Goal: Transaction & Acquisition: Purchase product/service

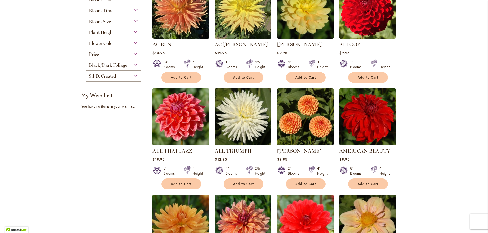
scroll to position [55, 0]
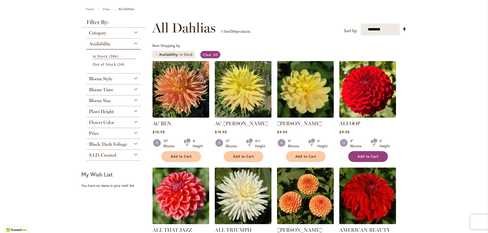
click at [370, 155] on span "Add to Cart" at bounding box center [367, 157] width 21 height 4
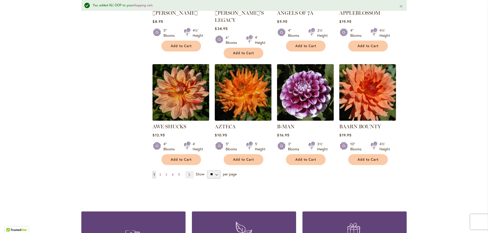
scroll to position [411, 0]
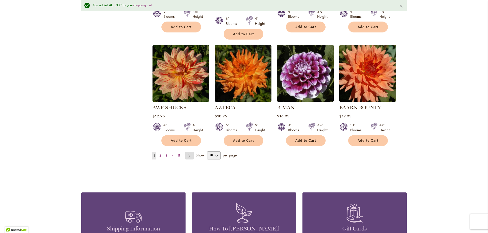
click at [189, 152] on link "Page Next" at bounding box center [189, 156] width 8 height 8
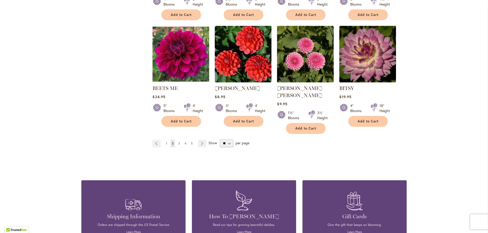
scroll to position [411, 0]
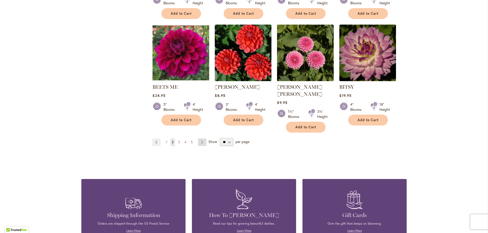
click at [201, 139] on link "Page Next" at bounding box center [202, 143] width 8 height 8
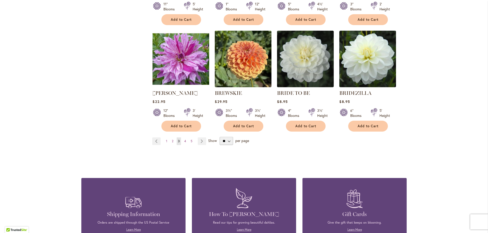
scroll to position [411, 0]
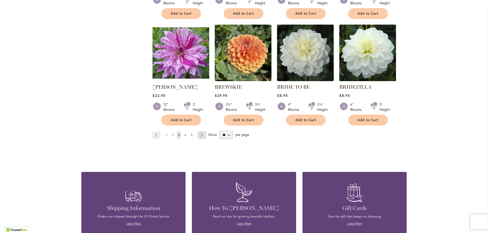
click at [200, 134] on link "Page Next" at bounding box center [202, 136] width 8 height 8
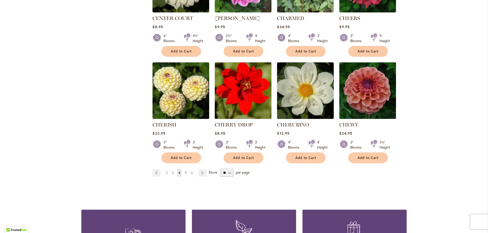
scroll to position [384, 0]
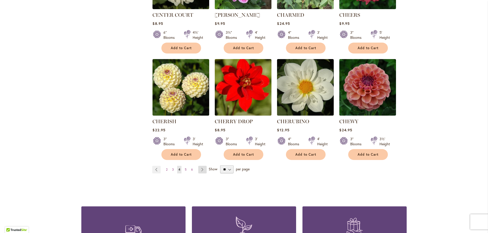
click at [203, 167] on link "Page Next" at bounding box center [202, 170] width 8 height 8
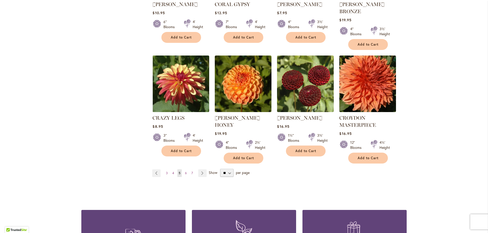
scroll to position [411, 0]
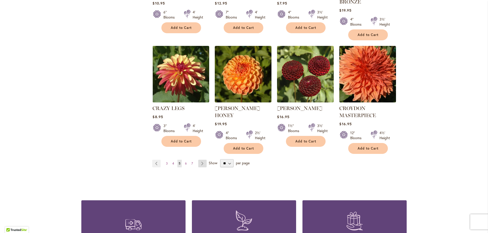
click at [202, 160] on link "Page Next" at bounding box center [202, 164] width 8 height 8
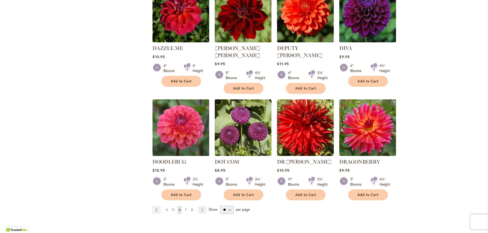
scroll to position [384, 0]
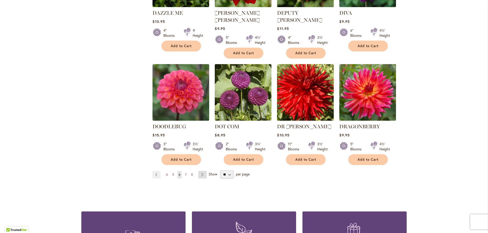
click at [201, 171] on link "Page Next" at bounding box center [202, 175] width 8 height 8
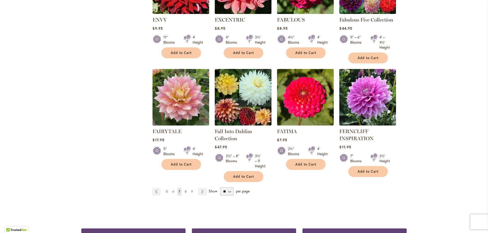
scroll to position [411, 0]
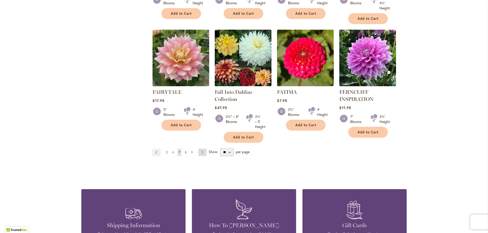
click at [202, 152] on link "Page Next" at bounding box center [202, 153] width 8 height 8
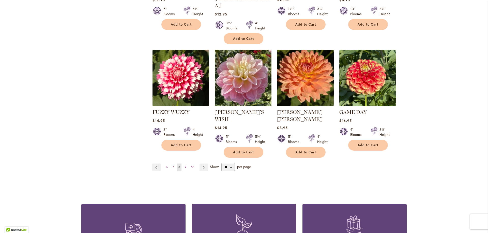
scroll to position [411, 0]
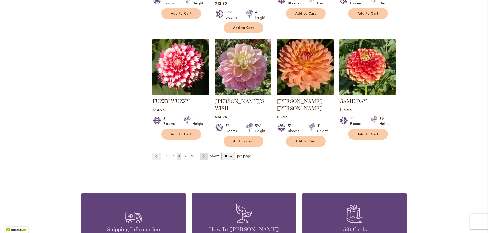
click at [202, 153] on link "Page Next" at bounding box center [203, 157] width 8 height 8
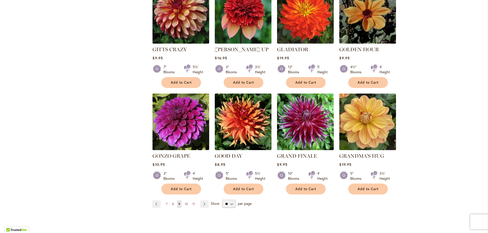
scroll to position [384, 0]
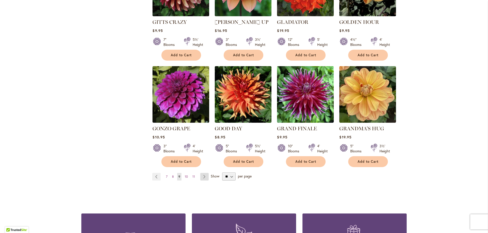
click at [203, 173] on link "Page Next" at bounding box center [204, 177] width 8 height 8
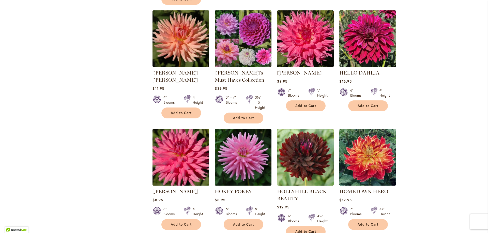
scroll to position [384, 0]
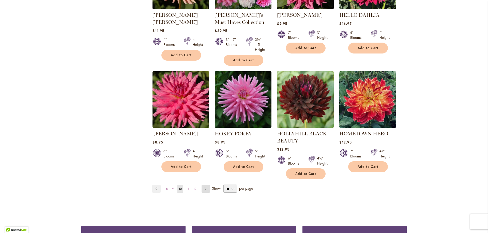
click at [205, 187] on link "Page Next" at bounding box center [205, 189] width 8 height 8
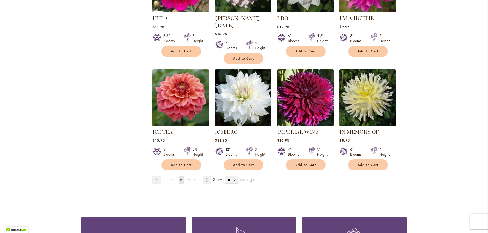
scroll to position [384, 0]
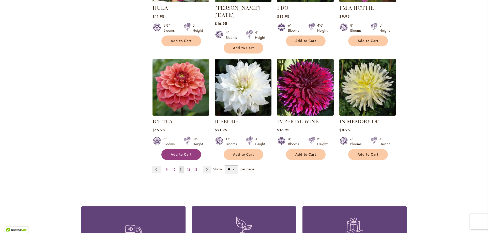
click at [171, 153] on span "Add to Cart" at bounding box center [181, 155] width 21 height 4
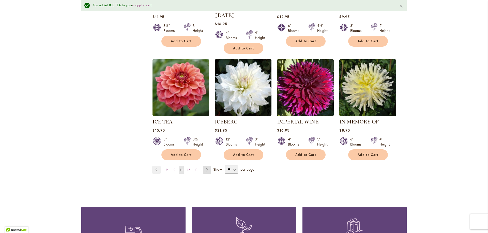
click at [208, 166] on link "Page Next" at bounding box center [207, 170] width 8 height 8
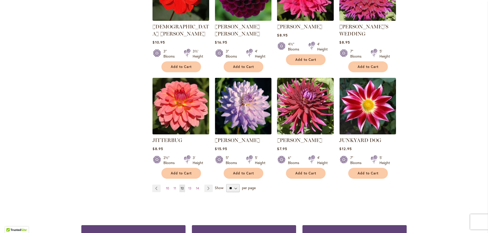
scroll to position [384, 0]
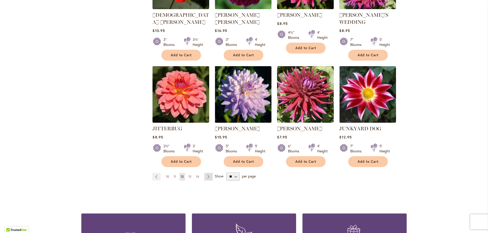
click at [207, 173] on link "Page Next" at bounding box center [208, 177] width 8 height 8
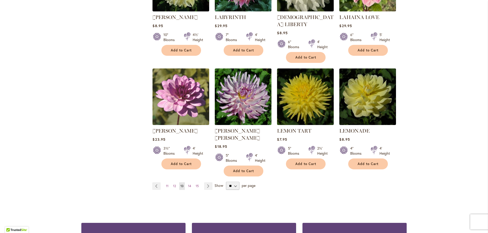
scroll to position [384, 0]
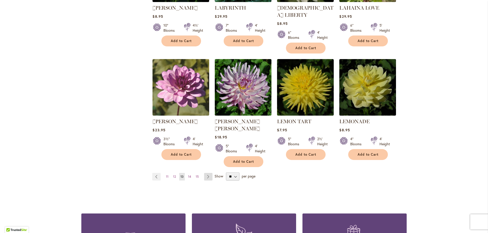
click at [208, 173] on link "Page Next" at bounding box center [208, 177] width 8 height 8
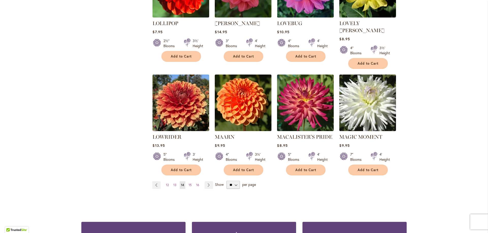
scroll to position [384, 0]
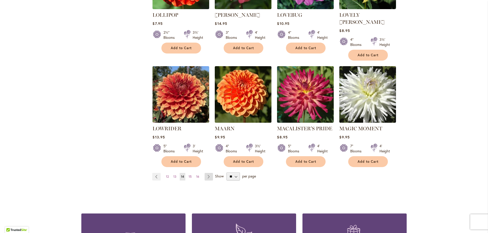
click at [206, 173] on link "Page Next" at bounding box center [208, 177] width 8 height 8
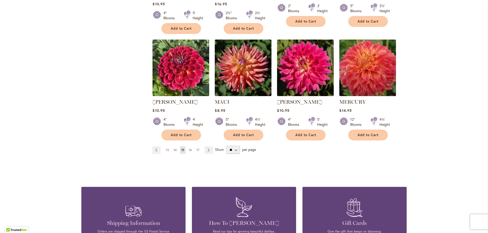
scroll to position [411, 0]
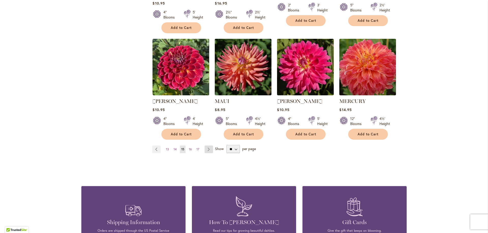
click at [208, 146] on link "Page Next" at bounding box center [208, 150] width 8 height 8
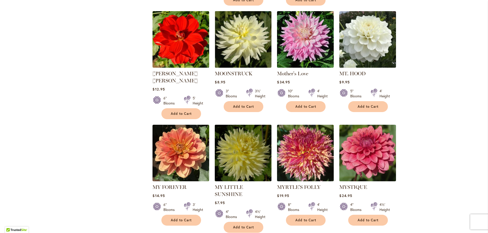
scroll to position [357, 0]
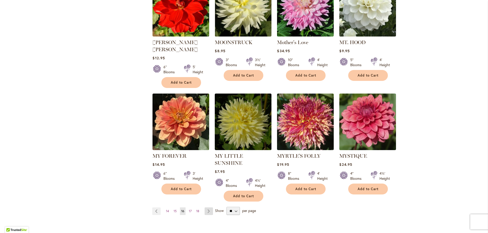
click at [208, 208] on link "Page Next" at bounding box center [208, 212] width 8 height 8
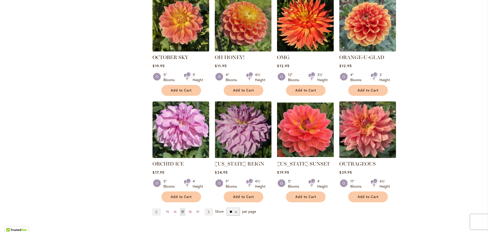
scroll to position [357, 0]
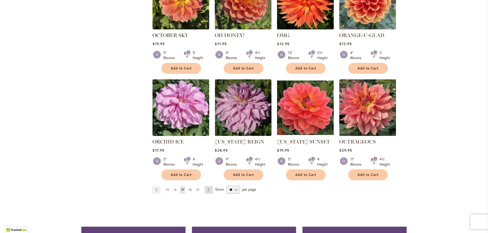
click at [207, 189] on link "Page Next" at bounding box center [208, 190] width 8 height 8
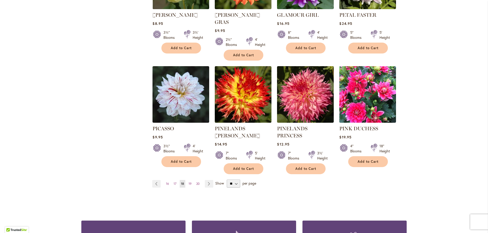
scroll to position [411, 0]
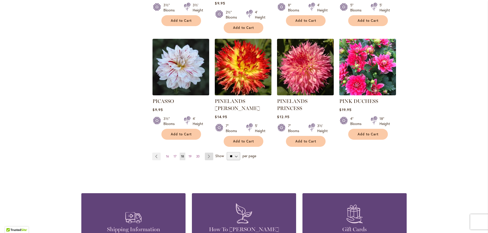
click at [208, 153] on link "Page Next" at bounding box center [209, 157] width 8 height 8
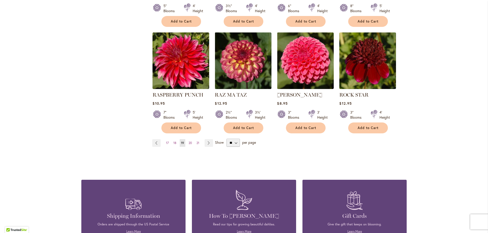
scroll to position [411, 0]
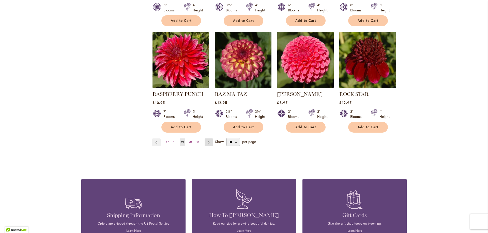
click at [207, 142] on link "Page Next" at bounding box center [208, 143] width 8 height 8
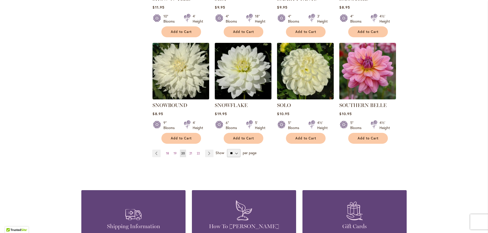
scroll to position [411, 0]
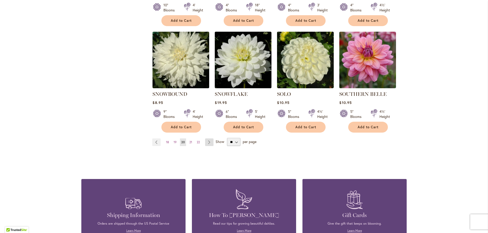
click at [208, 139] on link "Page Next" at bounding box center [209, 143] width 8 height 8
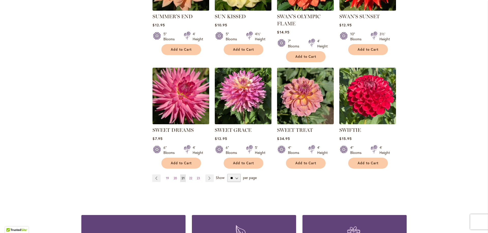
scroll to position [384, 0]
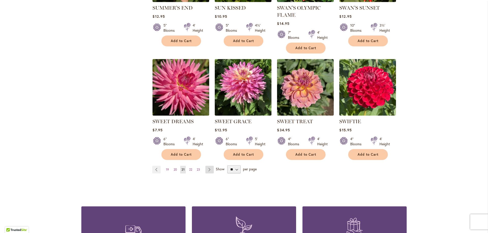
click at [207, 169] on link "Page Next" at bounding box center [209, 170] width 8 height 8
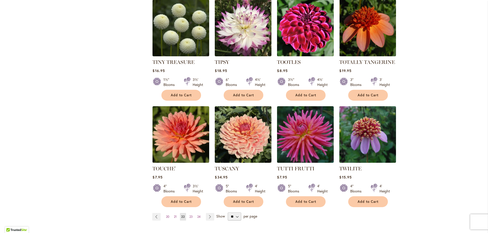
scroll to position [357, 0]
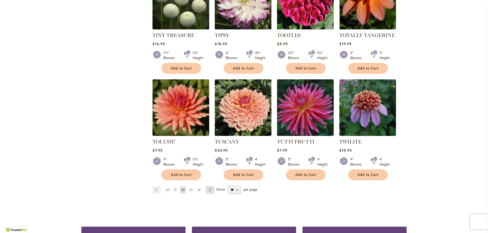
click at [210, 188] on link "Page Next" at bounding box center [210, 190] width 8 height 8
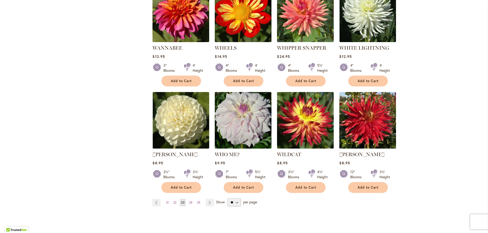
scroll to position [384, 0]
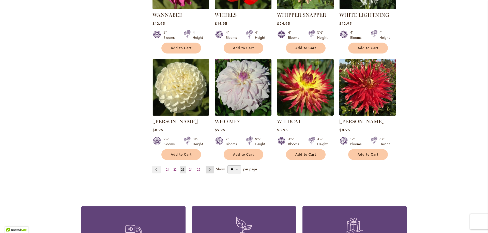
click at [208, 166] on link "Page Next" at bounding box center [209, 170] width 8 height 8
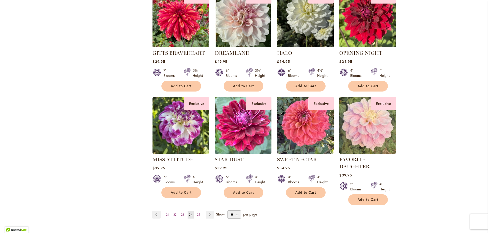
scroll to position [357, 0]
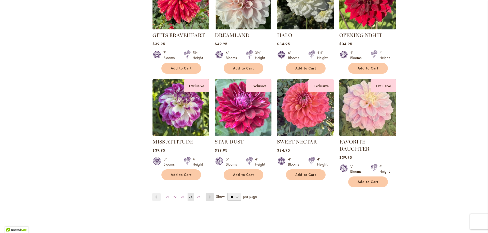
click at [210, 195] on link "Page Next" at bounding box center [209, 197] width 8 height 8
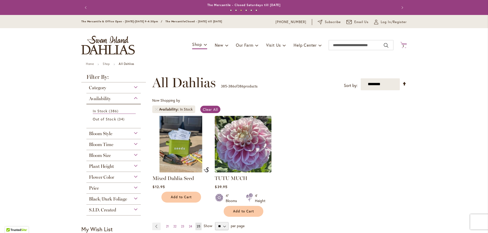
click at [403, 44] on icon "Cart .cls-1 { fill: #231f20; }" at bounding box center [403, 45] width 6 height 6
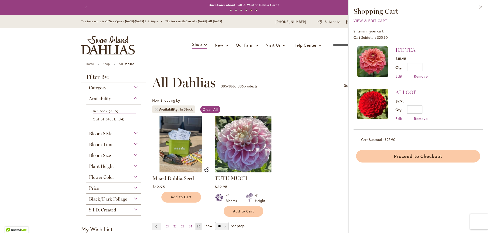
click at [420, 154] on button "Proceed to Checkout" at bounding box center [418, 156] width 124 height 13
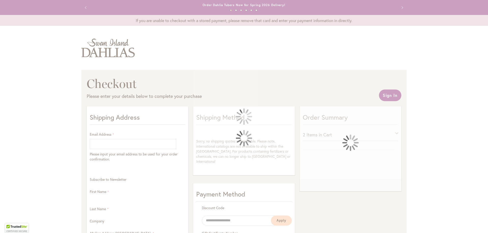
select select "**"
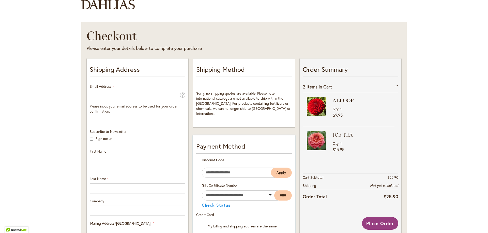
scroll to position [55, 0]
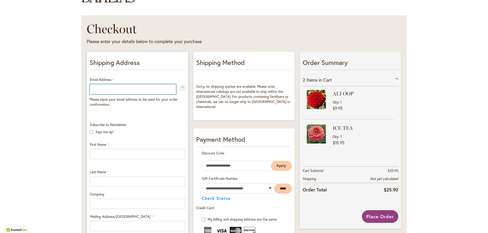
click at [99, 88] on input "Email Address" at bounding box center [133, 89] width 86 height 10
type input "**********"
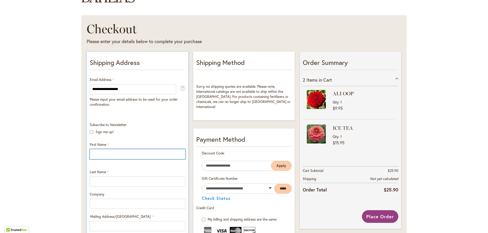
click at [101, 155] on input "First Name" at bounding box center [137, 154] width 95 height 10
type input "*******"
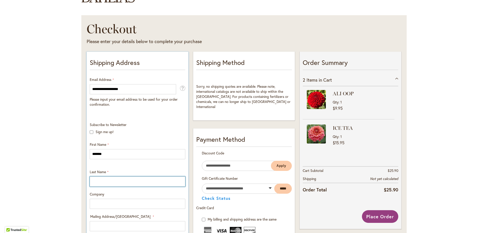
type input "**********"
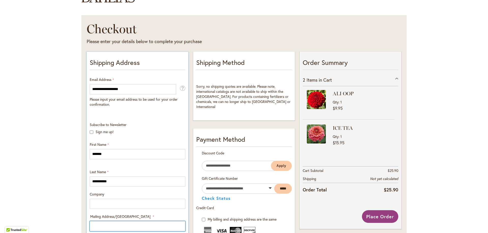
type input "**********"
select select "**"
type input "**********"
type input "*****"
type input "**********"
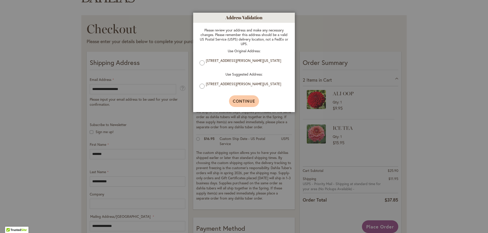
click at [235, 101] on span "Continue" at bounding box center [244, 101] width 23 height 5
type input "**********"
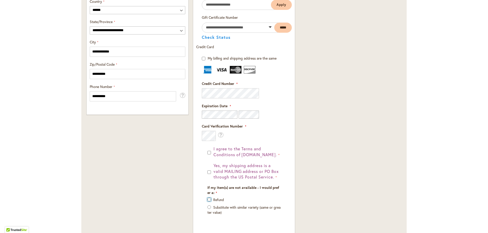
scroll to position [250, 0]
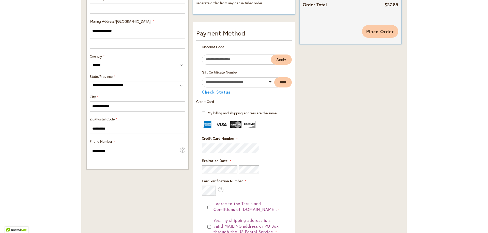
click at [377, 28] on span "Place Order" at bounding box center [380, 31] width 28 height 6
